Goal: Task Accomplishment & Management: Use online tool/utility

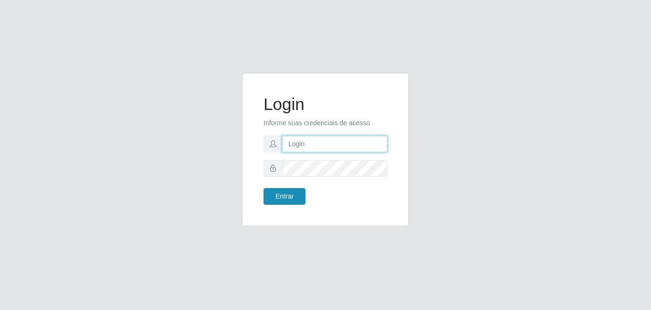
type input "[EMAIL_ADDRESS][DOMAIN_NAME]"
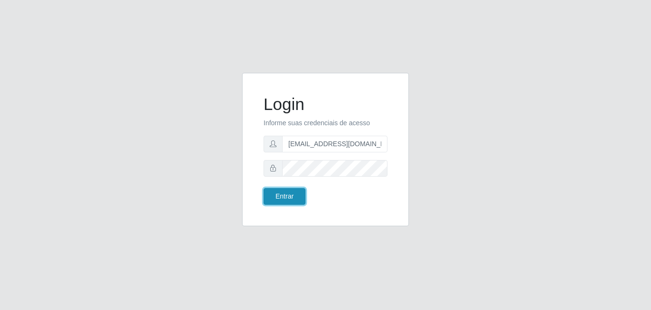
click at [287, 193] on button "Entrar" at bounding box center [285, 196] width 42 height 17
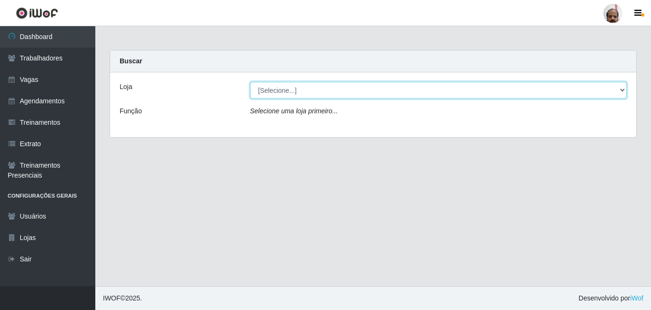
click at [333, 90] on select "[Selecione...] Mar Vermelho - Loja 05" at bounding box center [438, 90] width 377 height 17
select select "252"
click at [250, 82] on select "[Selecione...] Mar Vermelho - Loja 05" at bounding box center [438, 90] width 377 height 17
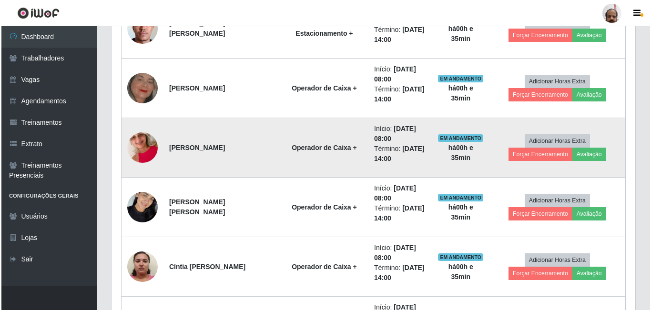
scroll to position [429, 0]
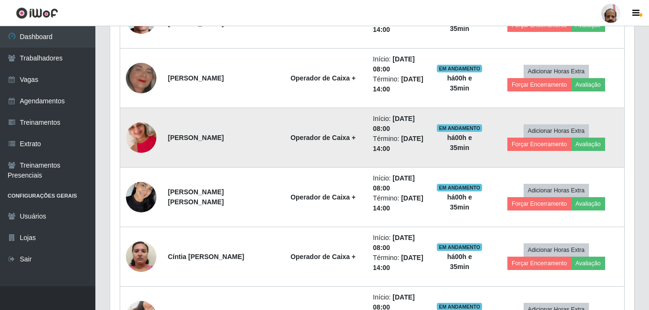
click at [142, 137] on img at bounding box center [141, 138] width 31 height 54
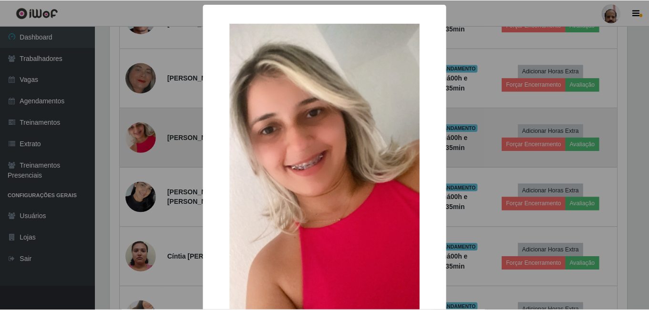
scroll to position [198, 519]
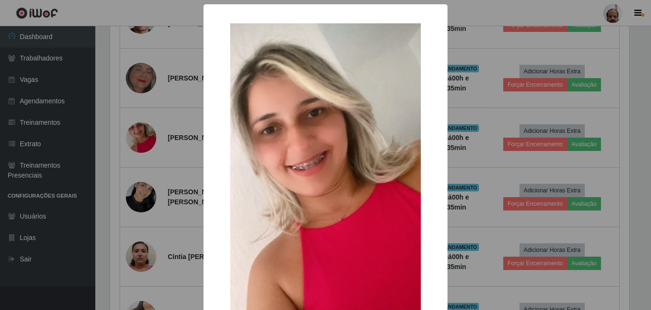
click at [170, 129] on div "× OK Cancel" at bounding box center [325, 155] width 651 height 310
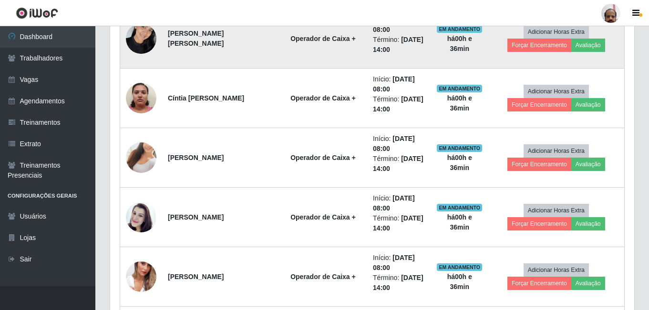
scroll to position [620, 0]
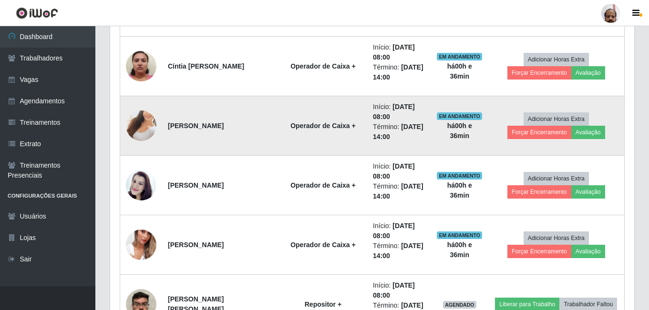
click at [133, 129] on img at bounding box center [141, 126] width 31 height 54
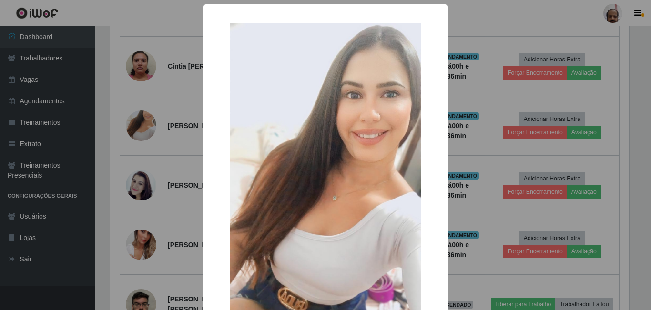
click at [177, 123] on div "× OK Cancel" at bounding box center [325, 155] width 651 height 310
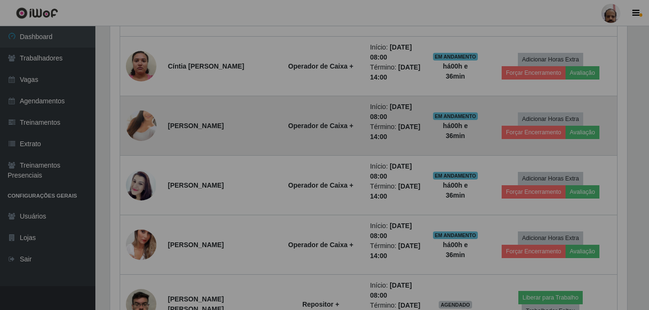
scroll to position [198, 524]
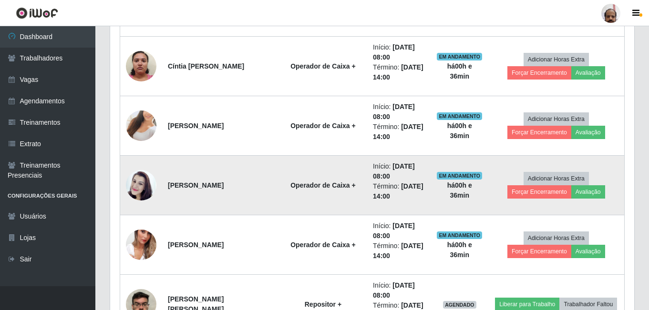
click at [140, 185] on img at bounding box center [141, 185] width 31 height 54
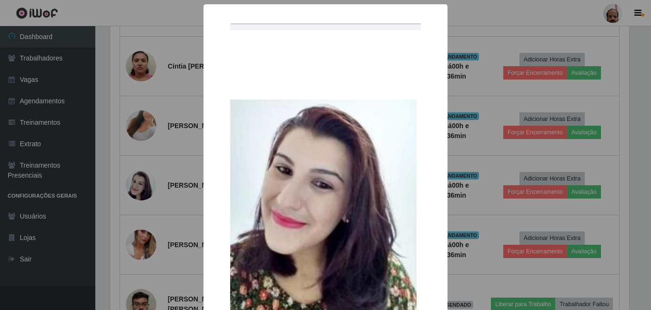
click at [181, 169] on div "× OK Cancel" at bounding box center [325, 155] width 651 height 310
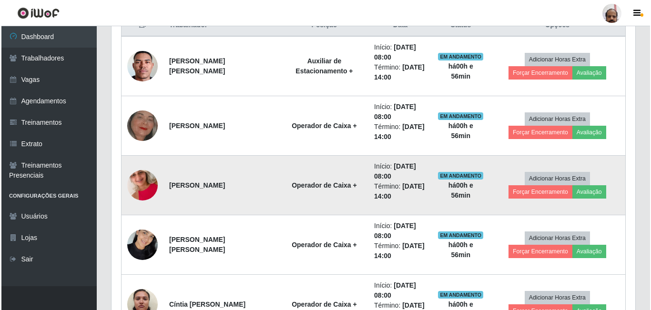
scroll to position [477, 0]
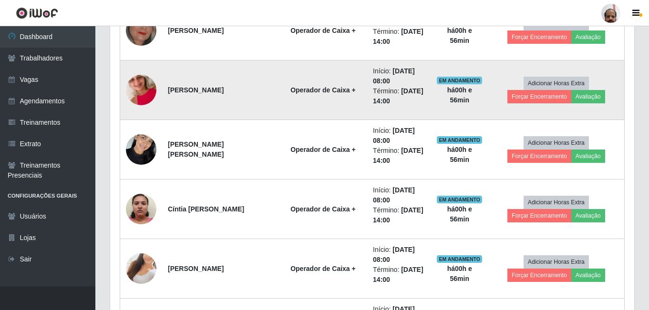
click at [141, 92] on img at bounding box center [141, 90] width 31 height 54
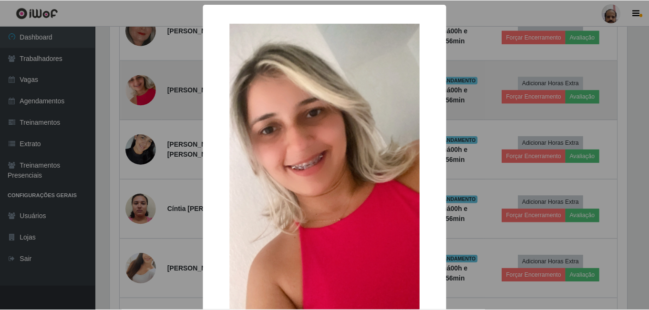
scroll to position [198, 519]
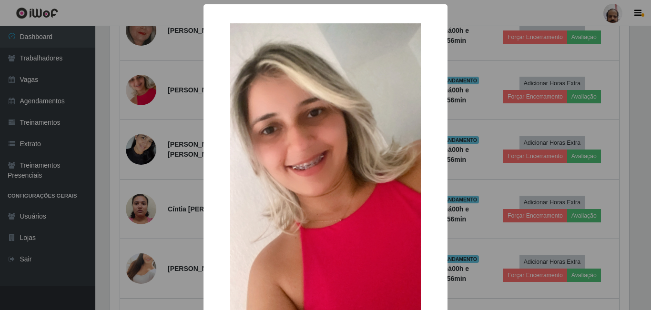
click at [176, 152] on div "× OK Cancel" at bounding box center [325, 155] width 651 height 310
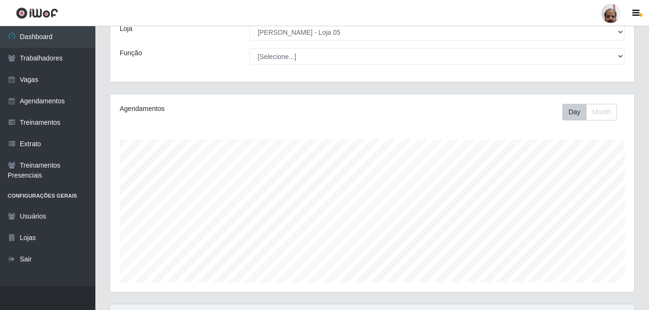
scroll to position [0, 0]
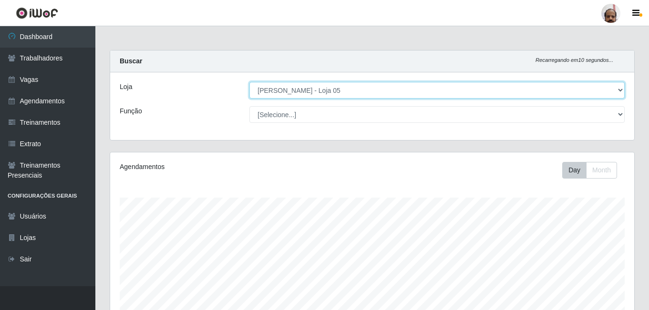
click at [406, 89] on select "[Selecione...] Mar Vermelho - Loja 05" at bounding box center [436, 90] width 375 height 17
click at [619, 88] on select "[Selecione...] Mar Vermelho - Loja 05" at bounding box center [436, 90] width 375 height 17
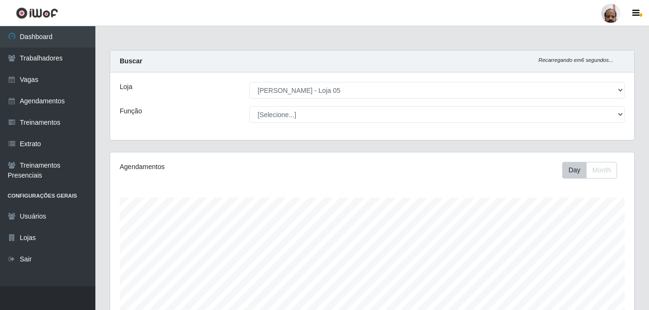
click at [328, 61] on div "Buscar Recarregando em 6 segundos..." at bounding box center [372, 62] width 524 height 22
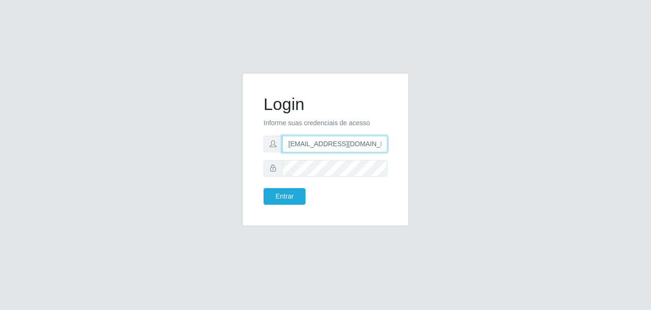
click at [383, 144] on input "[EMAIL_ADDRESS][DOMAIN_NAME]" at bounding box center [334, 144] width 105 height 17
type input "[EMAIL_ADDRESS][DOMAIN_NAME]"
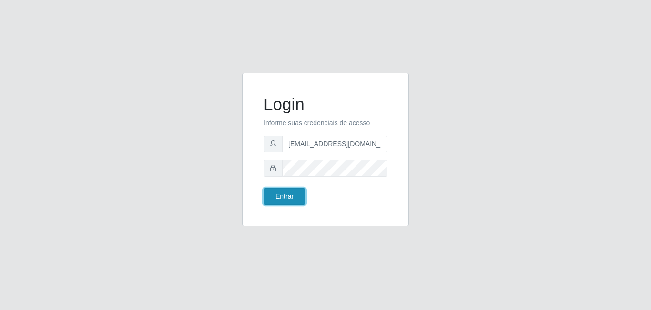
click at [292, 197] on button "Entrar" at bounding box center [285, 196] width 42 height 17
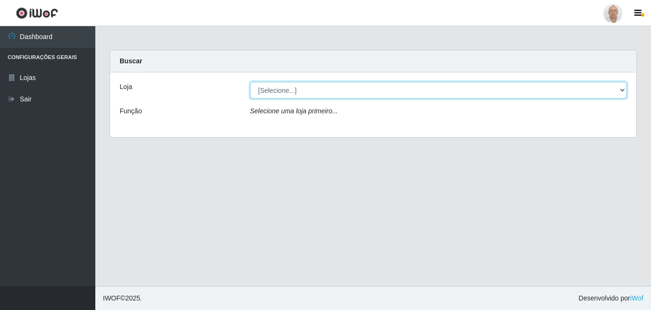
click at [296, 91] on select "[Selecione...] Mar Vermelho - Loja 04" at bounding box center [438, 90] width 377 height 17
select select "251"
click at [250, 82] on select "[Selecione...] Mar Vermelho - Loja 04" at bounding box center [438, 90] width 377 height 17
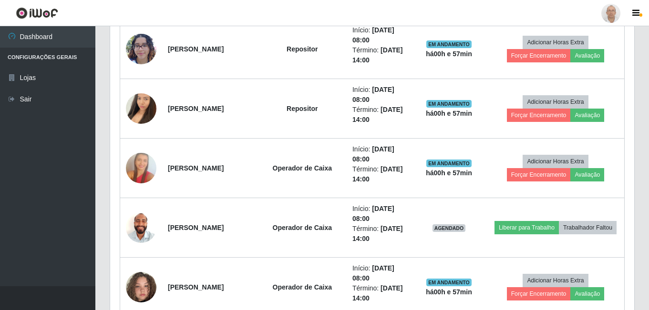
scroll to position [773, 0]
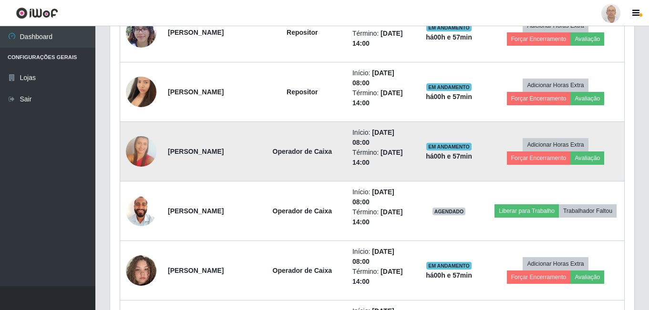
click at [134, 152] on img at bounding box center [141, 152] width 31 height 46
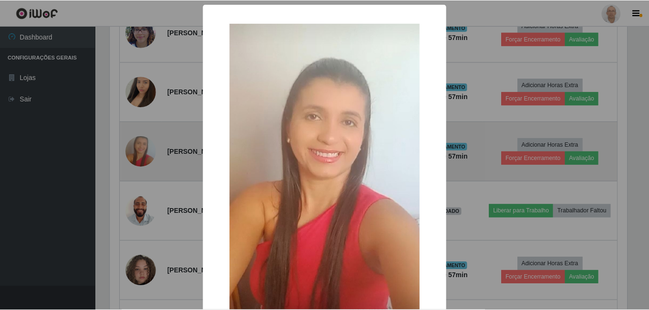
scroll to position [198, 519]
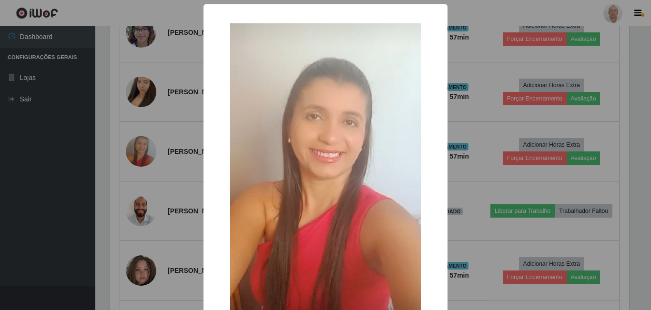
click at [131, 177] on div "× OK Cancel" at bounding box center [325, 155] width 651 height 310
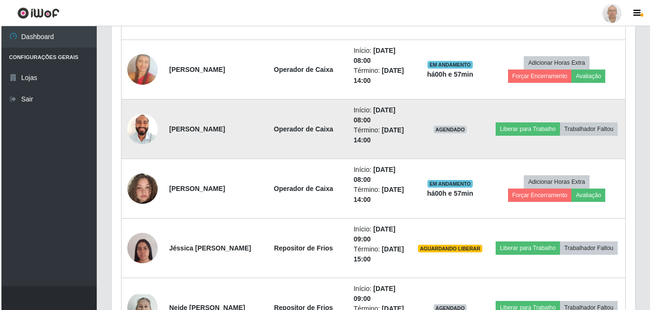
scroll to position [868, 0]
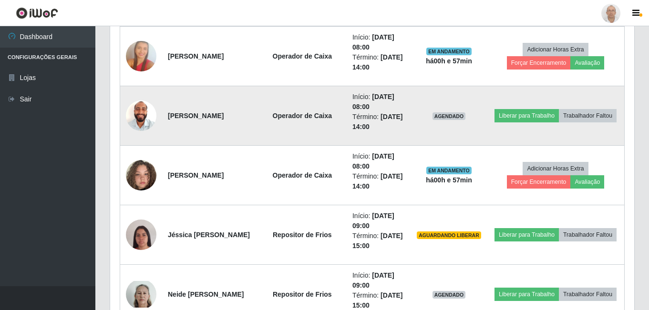
click at [146, 113] on img at bounding box center [141, 116] width 31 height 40
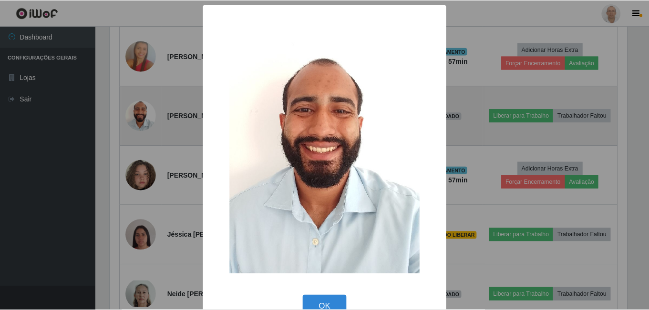
scroll to position [198, 519]
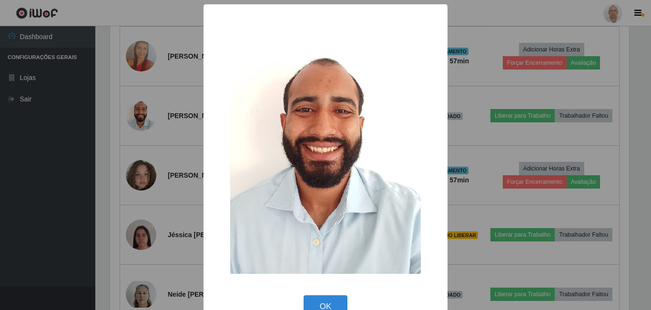
click at [132, 136] on div "× OK Cancel" at bounding box center [325, 155] width 651 height 310
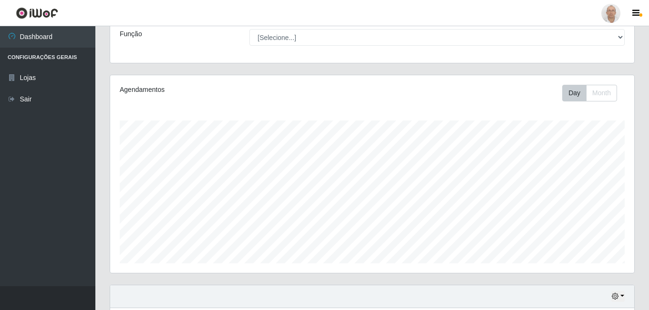
scroll to position [0, 0]
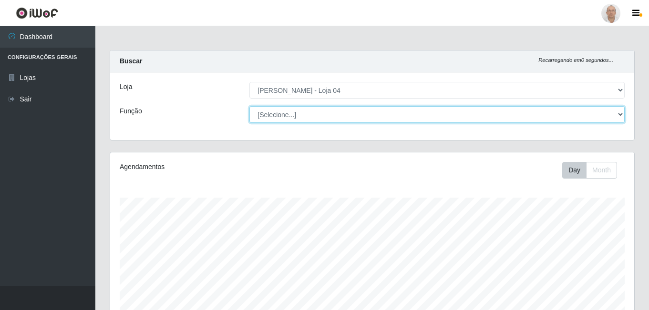
click at [441, 115] on select "[Selecione...] ASG ASG + ASG ++ Auxiliar de Depósito Auxiliar de Depósito + Aux…" at bounding box center [436, 114] width 375 height 17
select select "112"
click at [249, 106] on select "[Selecione...] ASG ASG + ASG ++ Auxiliar de Depósito Auxiliar de Depósito + Aux…" at bounding box center [436, 114] width 375 height 17
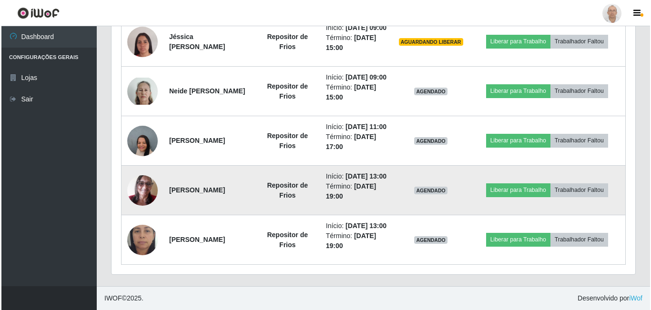
scroll to position [475, 0]
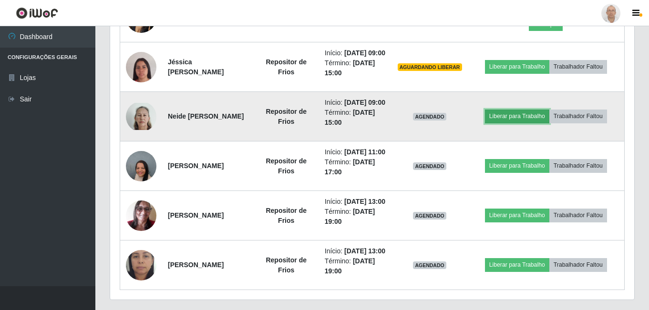
click at [525, 123] on button "Liberar para Trabalho" at bounding box center [517, 116] width 64 height 13
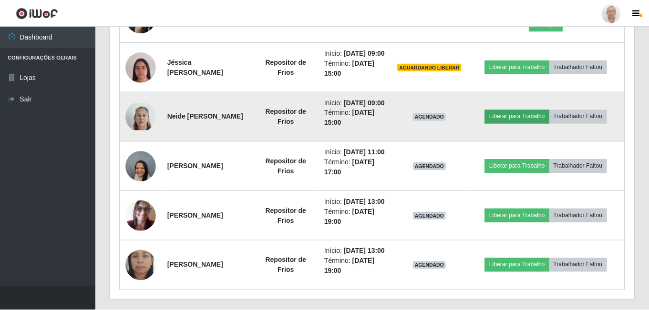
scroll to position [198, 519]
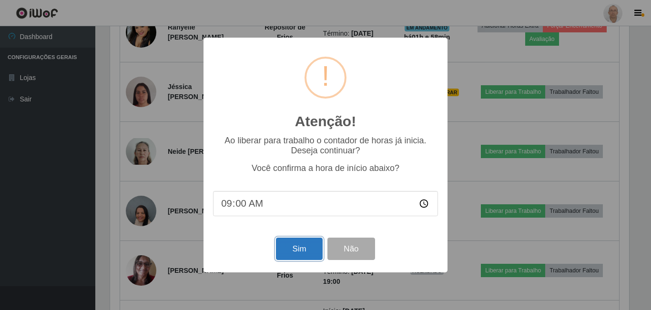
click at [297, 253] on button "Sim" at bounding box center [299, 249] width 46 height 22
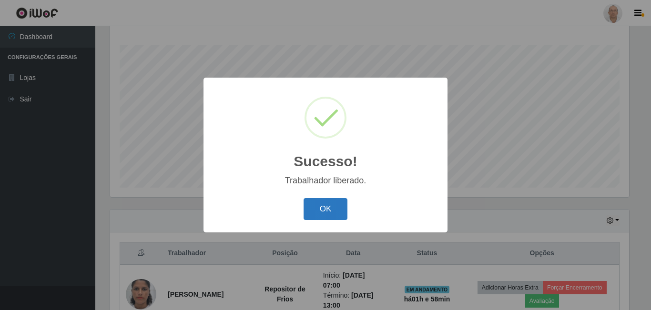
click at [330, 206] on button "OK" at bounding box center [326, 209] width 44 height 22
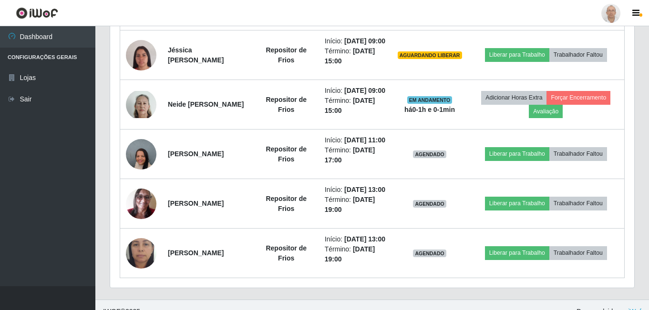
scroll to position [439, 0]
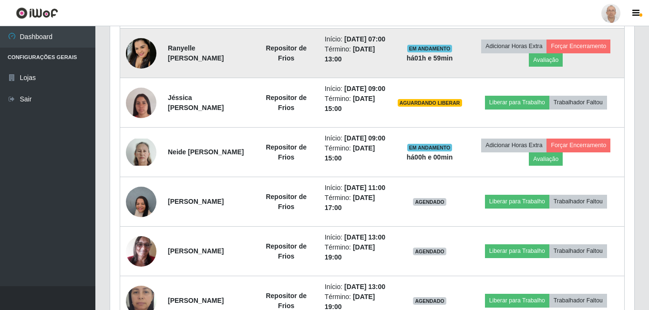
click at [144, 69] on img at bounding box center [141, 53] width 31 height 31
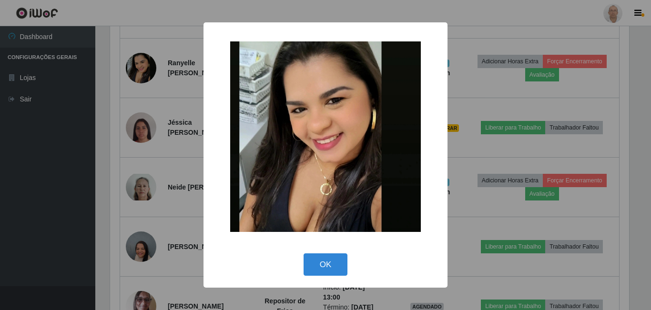
click at [169, 124] on div "× OK Cancel" at bounding box center [325, 155] width 651 height 310
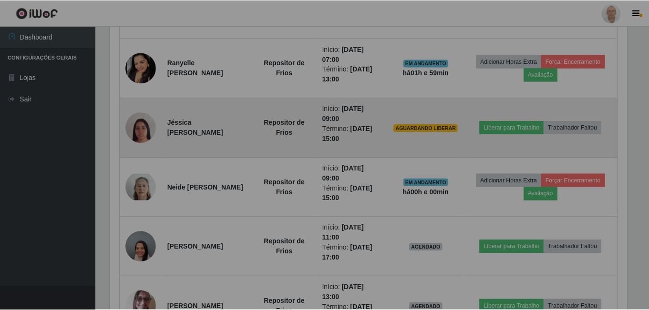
scroll to position [198, 524]
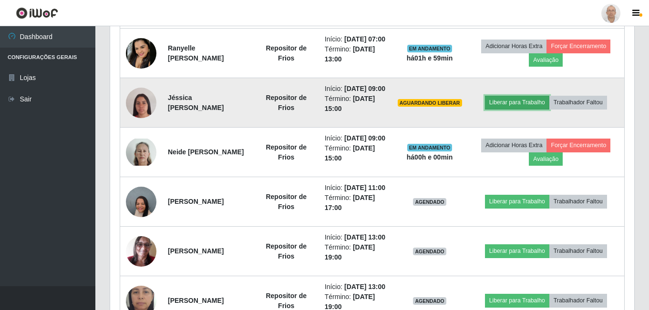
click at [524, 109] on button "Liberar para Trabalho" at bounding box center [517, 102] width 64 height 13
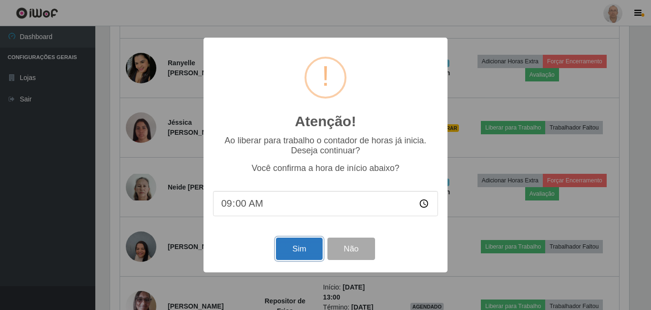
click at [296, 248] on button "Sim" at bounding box center [299, 249] width 46 height 22
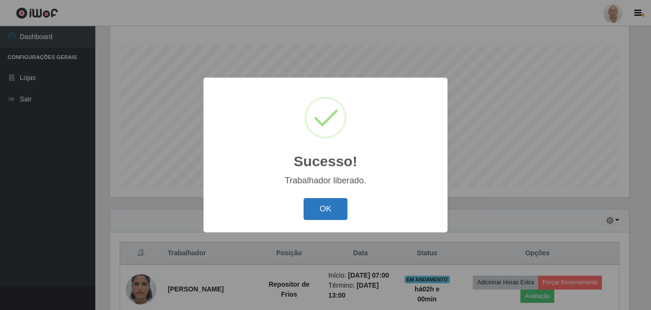
click at [325, 210] on button "OK" at bounding box center [326, 209] width 44 height 22
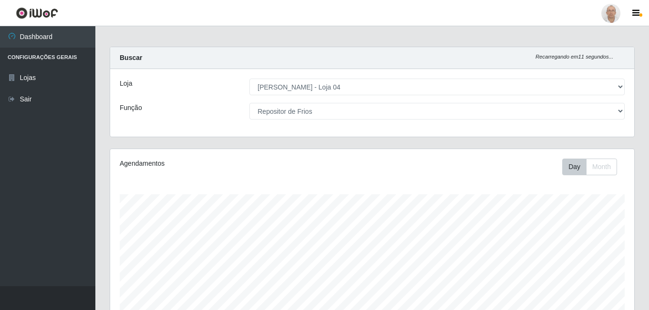
scroll to position [0, 0]
